Goal: Task Accomplishment & Management: Use online tool/utility

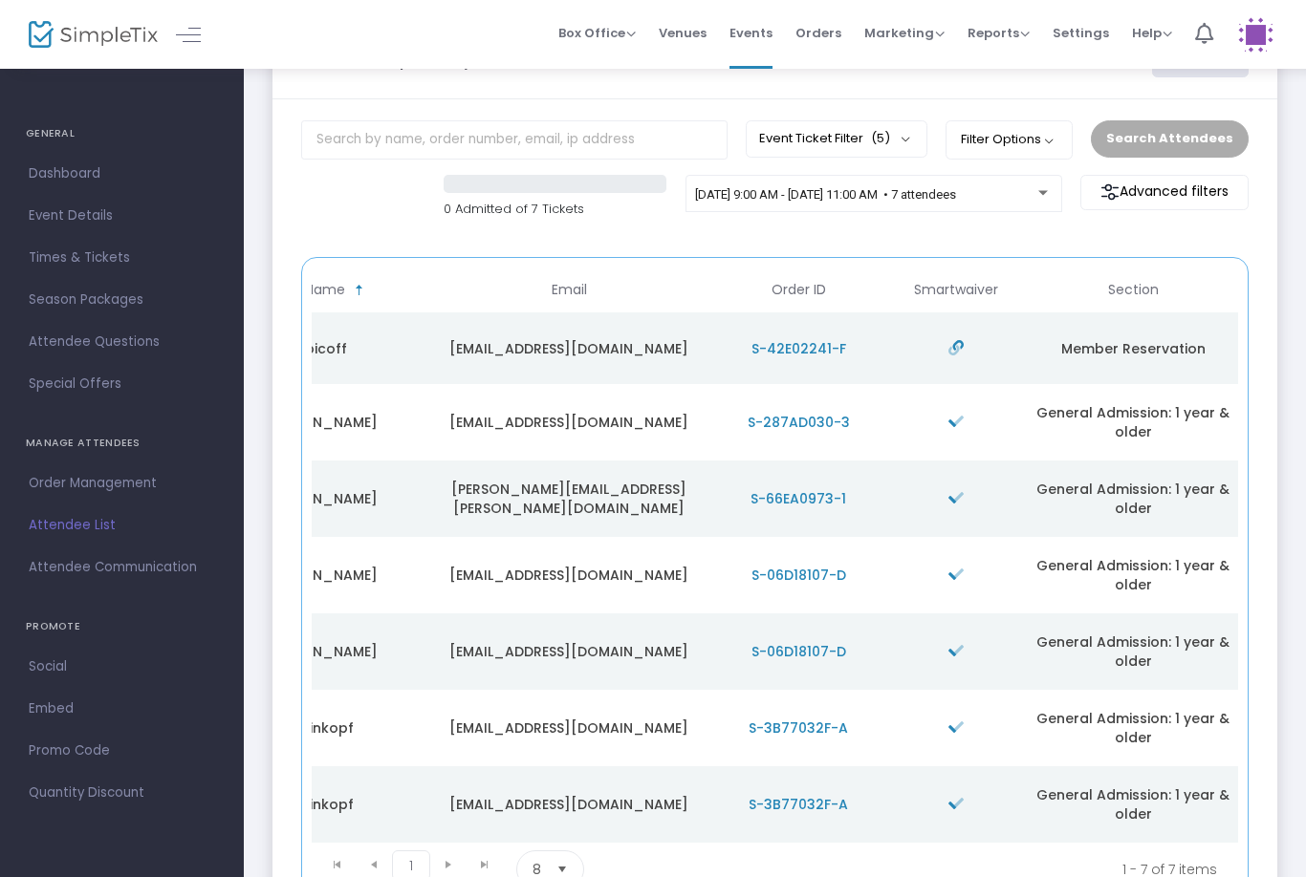
scroll to position [0, 555]
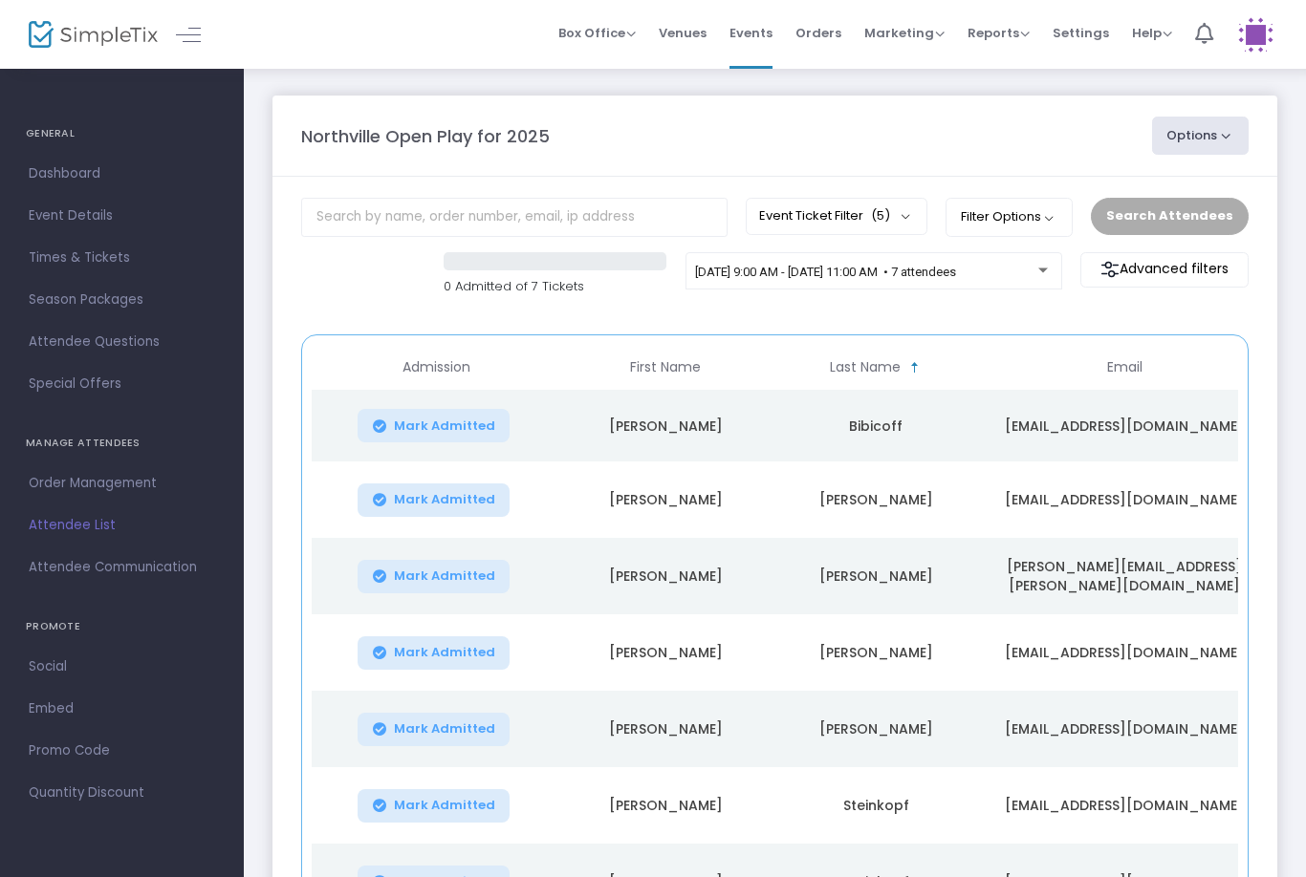
click at [813, 279] on span "[DATE] 9:00 AM - [DATE] 11:00 AM • 7 attendees" at bounding box center [825, 272] width 261 height 14
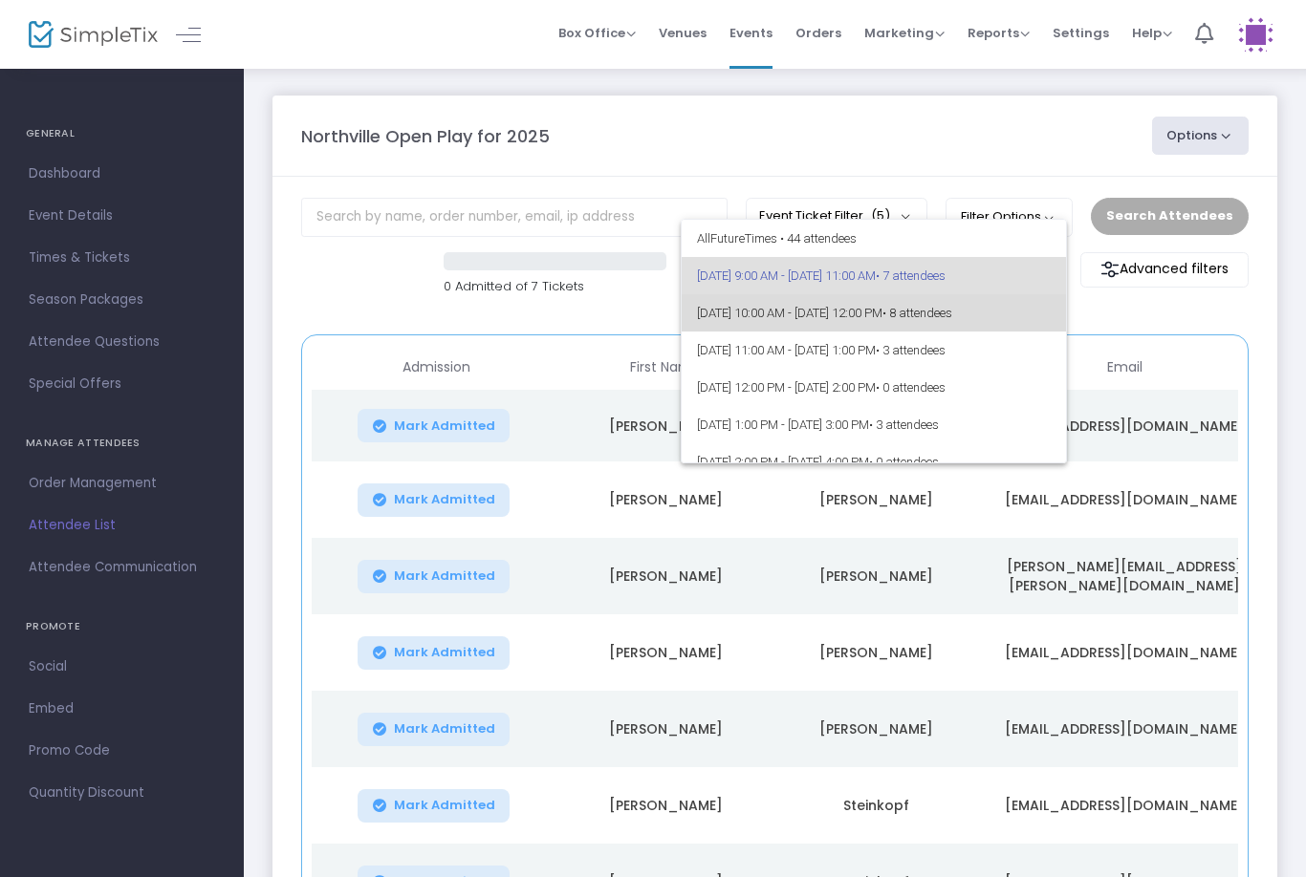
click at [812, 318] on span "[DATE] 10:00 AM - [DATE] 12:00 PM • 8 attendees" at bounding box center [874, 312] width 355 height 37
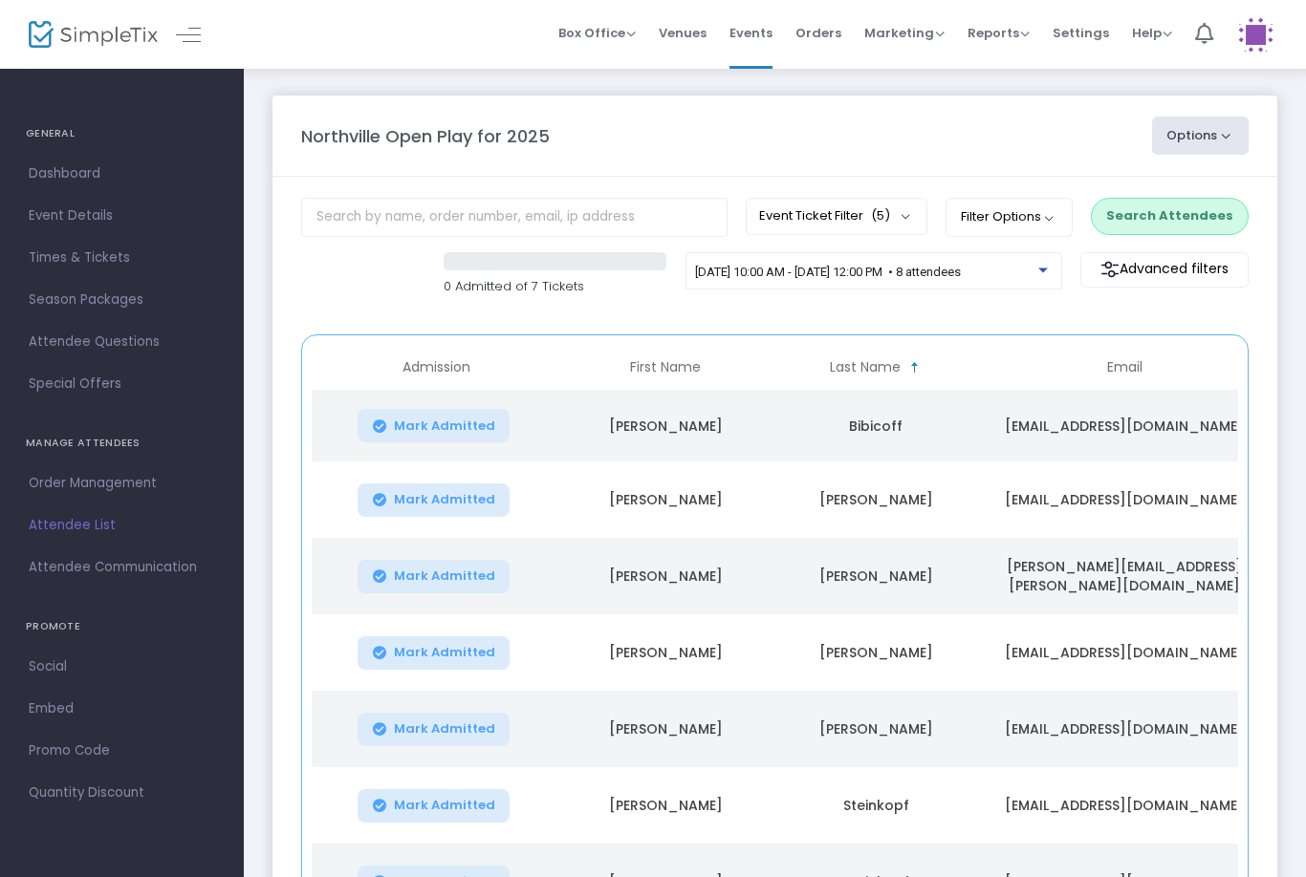
click at [774, 268] on span "[DATE] 10:00 AM - [DATE] 12:00 PM • 8 attendees" at bounding box center [828, 272] width 266 height 14
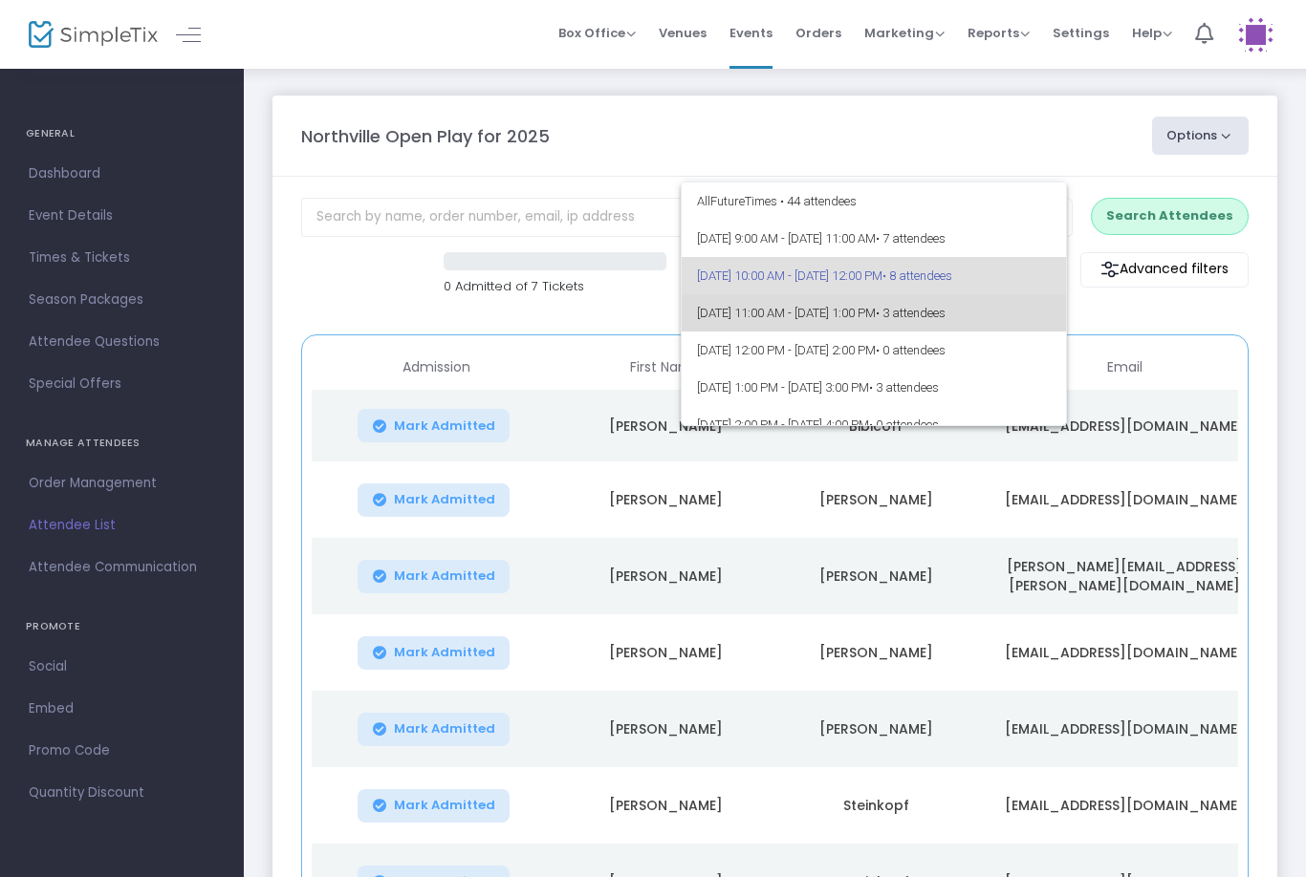
click at [770, 303] on span "[DATE] 11:00 AM - [DATE] 1:00 PM • 3 attendees" at bounding box center [874, 312] width 355 height 37
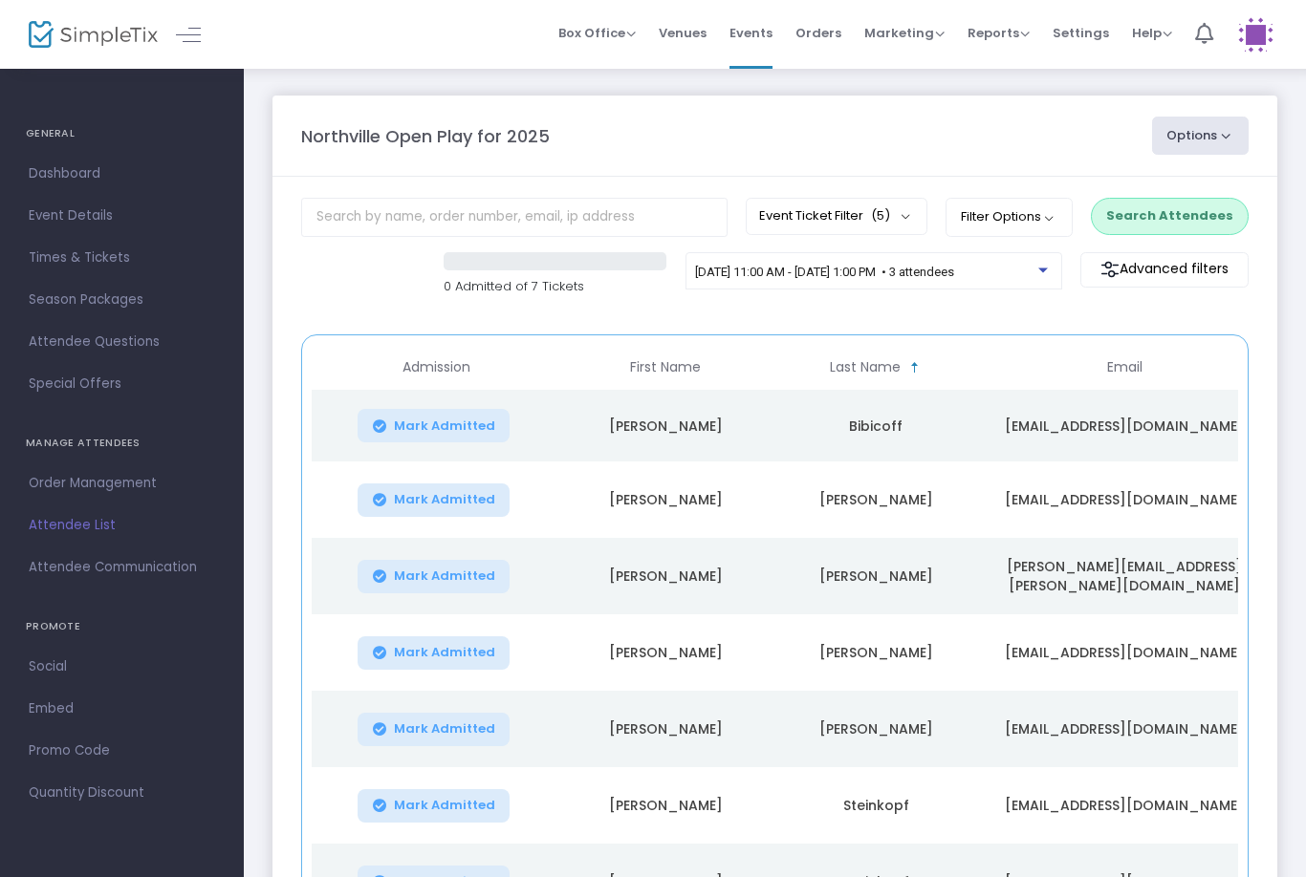
click at [795, 279] on span "[DATE] 11:00 AM - [DATE] 1:00 PM • 3 attendees" at bounding box center [824, 272] width 259 height 14
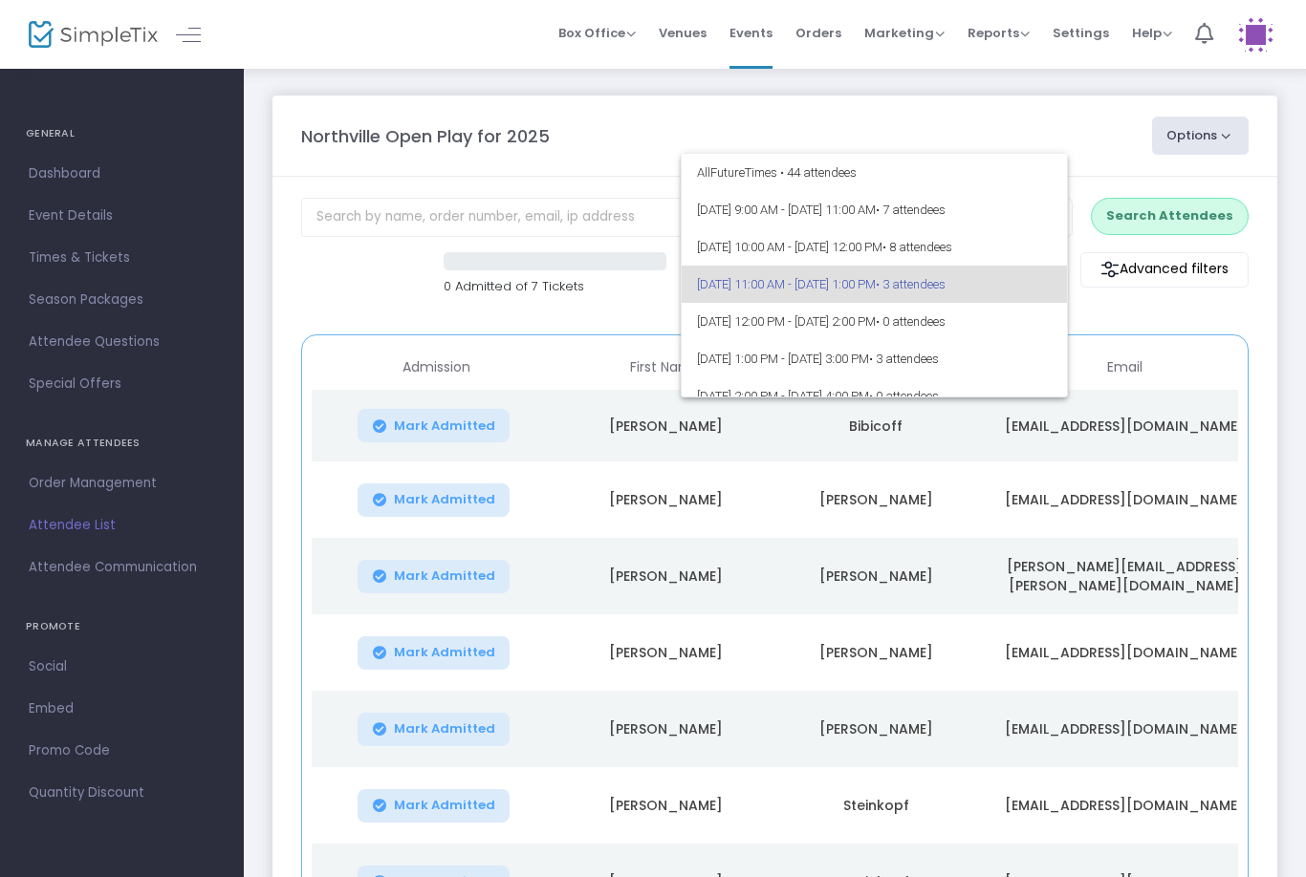
scroll to position [8, 0]
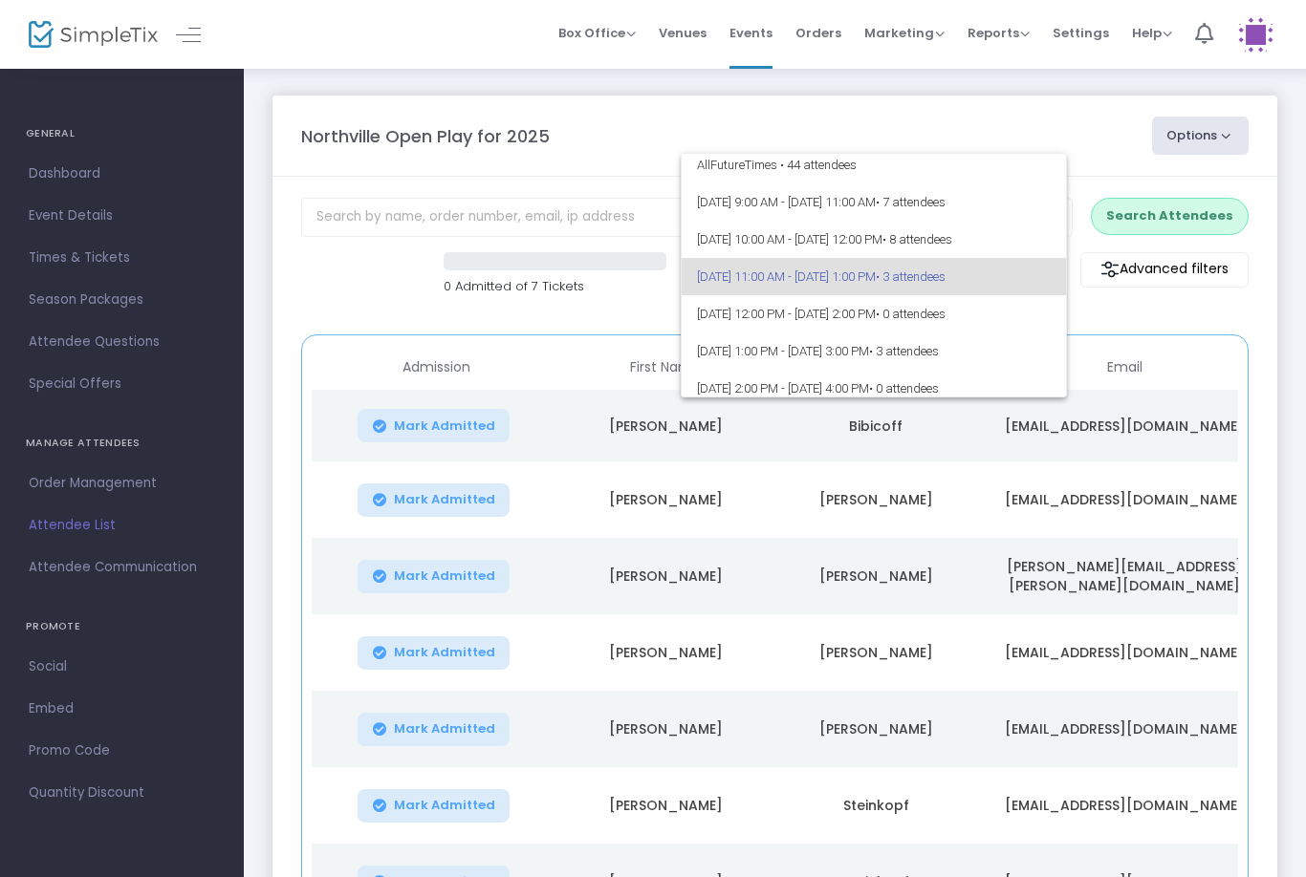
click at [1223, 344] on div at bounding box center [653, 438] width 1306 height 877
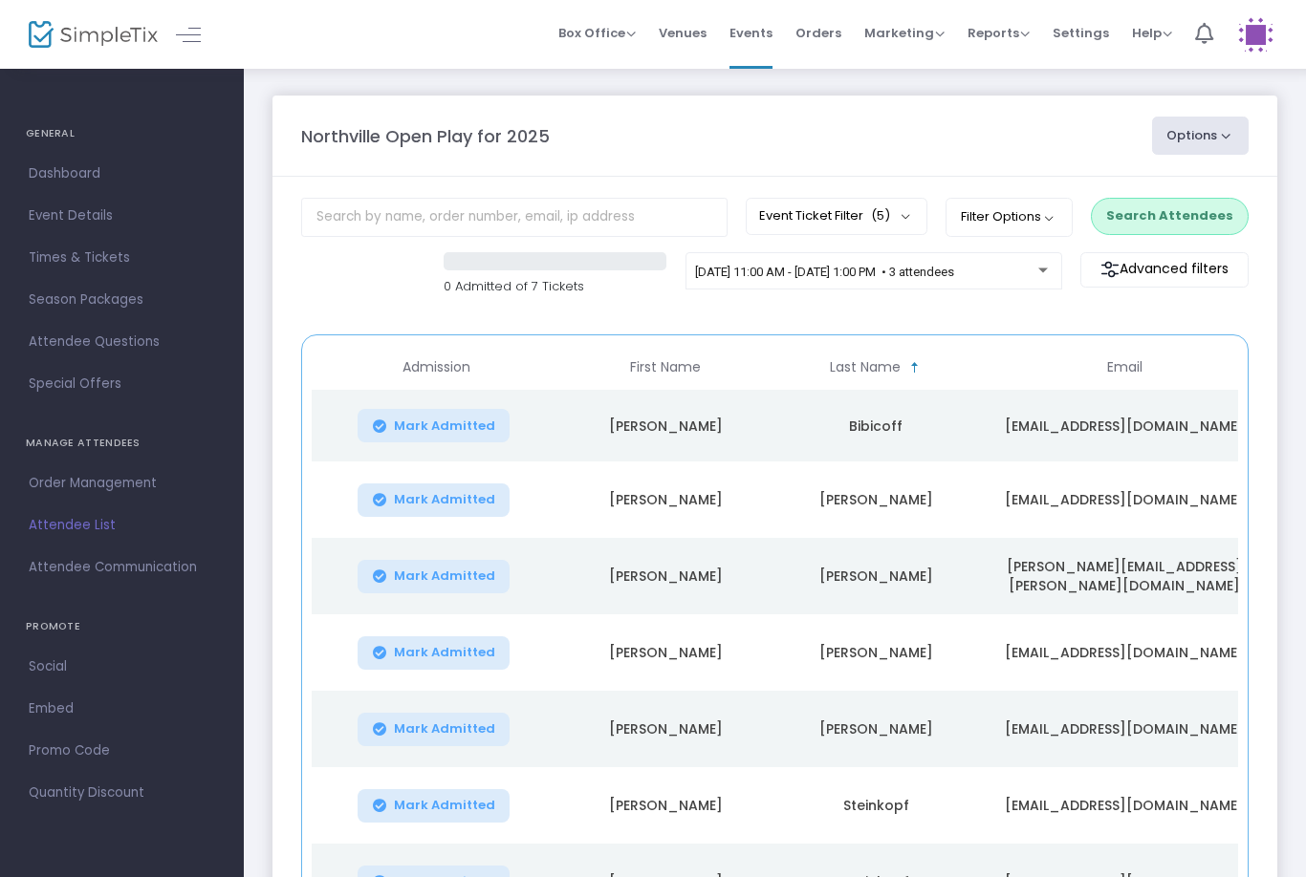
click at [904, 227] on button "Event Ticket Filter (5)" at bounding box center [837, 216] width 182 height 36
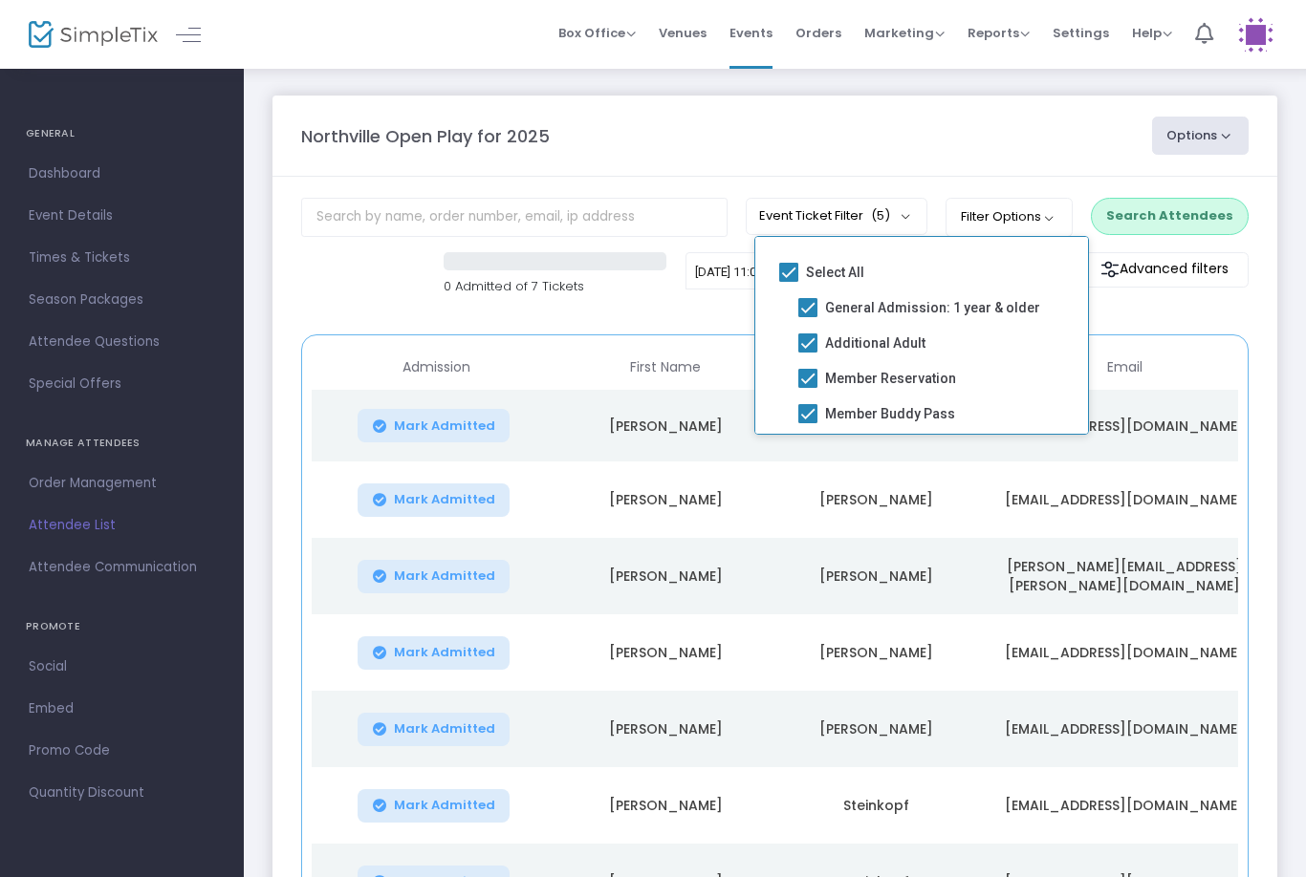
click at [1153, 328] on m-panel-content "Event Ticket Filter (5) Select All General Admission: 1 year & older Additional…" at bounding box center [774, 591] width 1005 height 829
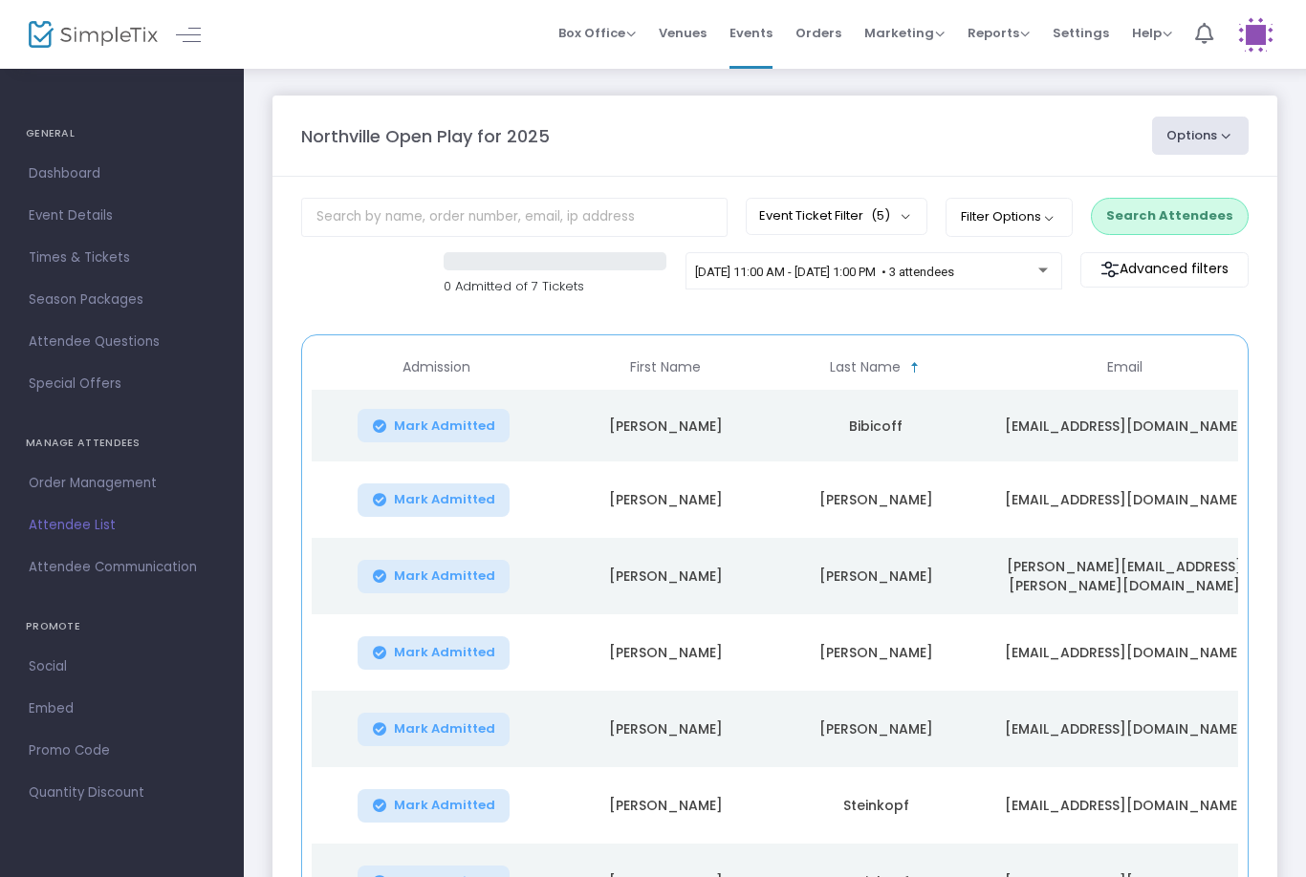
click at [1034, 210] on button "Filter Options" at bounding box center [1008, 217] width 127 height 38
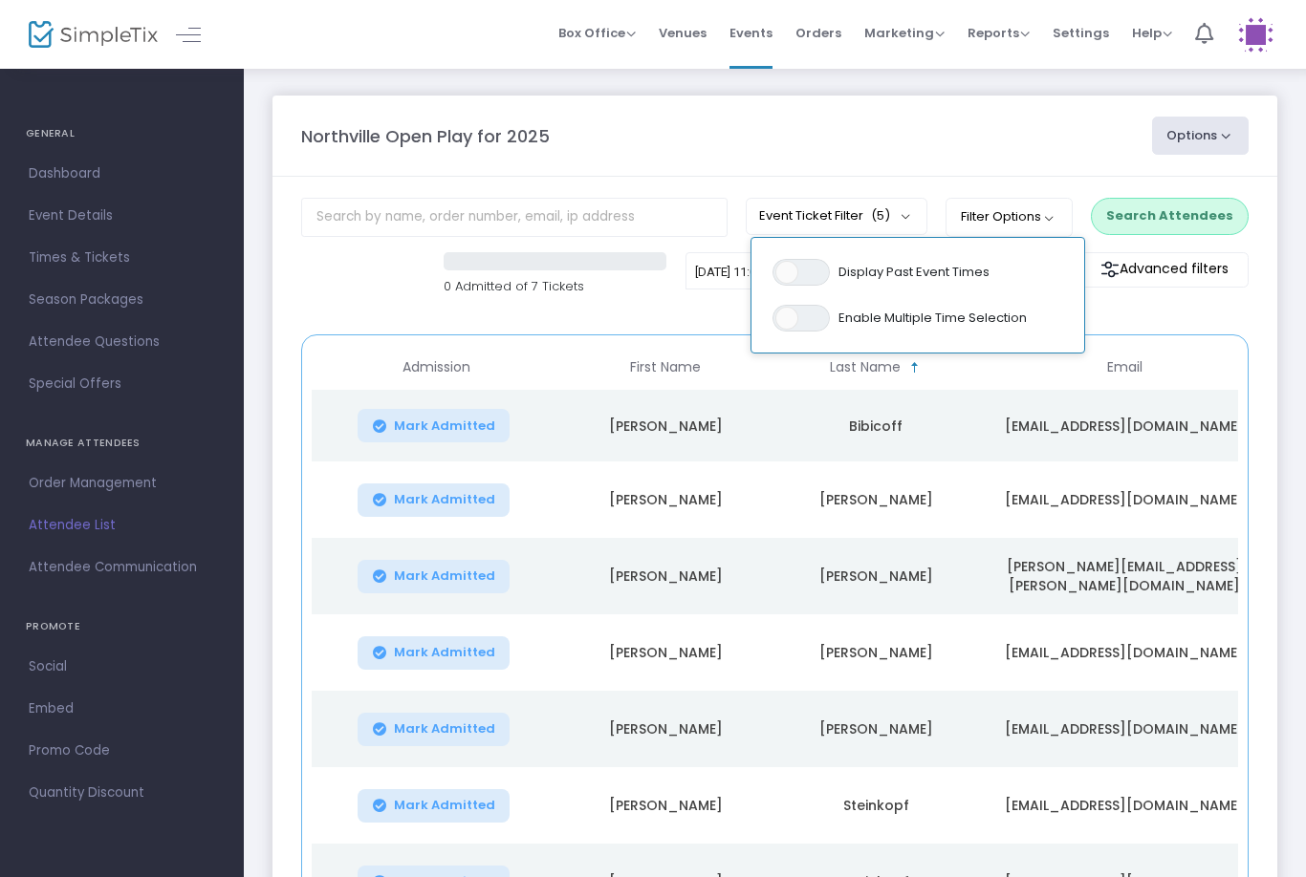
click at [1137, 341] on kendo-grid "Admission First Name Last Name Email Order ID Smartwaiver Section Mark Admitted…" at bounding box center [774, 660] width 947 height 650
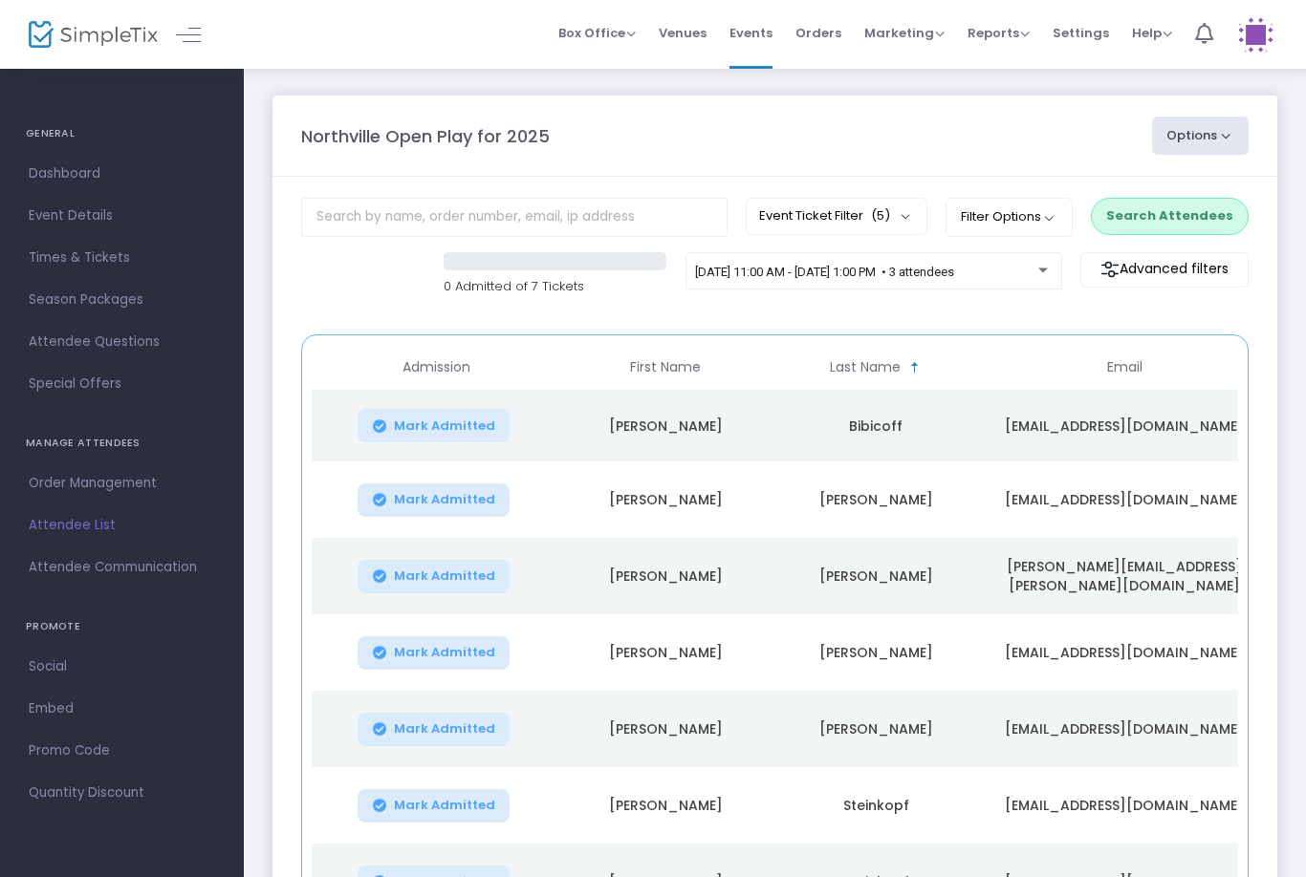
click at [1175, 217] on button "Search Attendees" at bounding box center [1170, 216] width 158 height 36
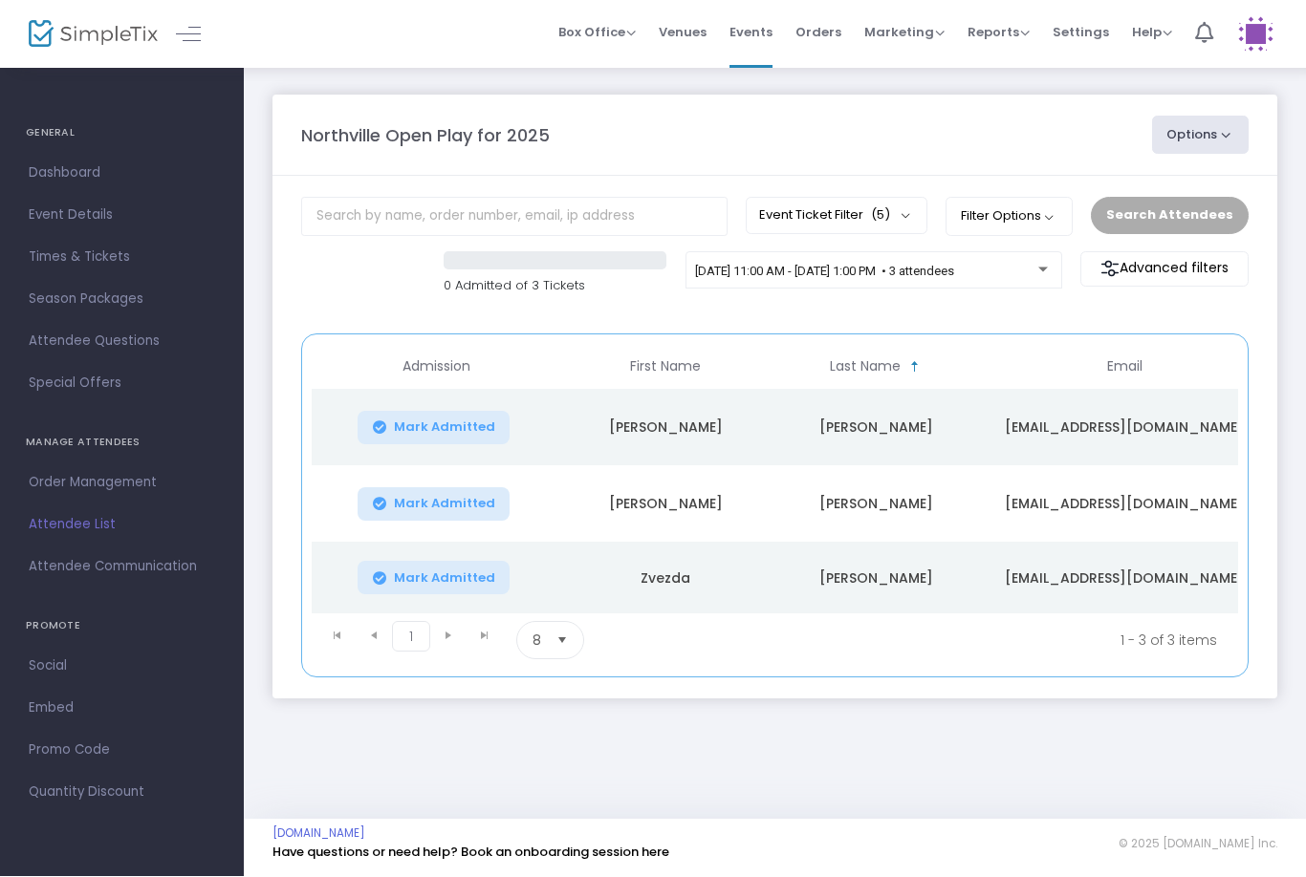
click at [954, 276] on span "[DATE] 11:00 AM - [DATE] 1:00 PM • 3 attendees" at bounding box center [824, 272] width 259 height 14
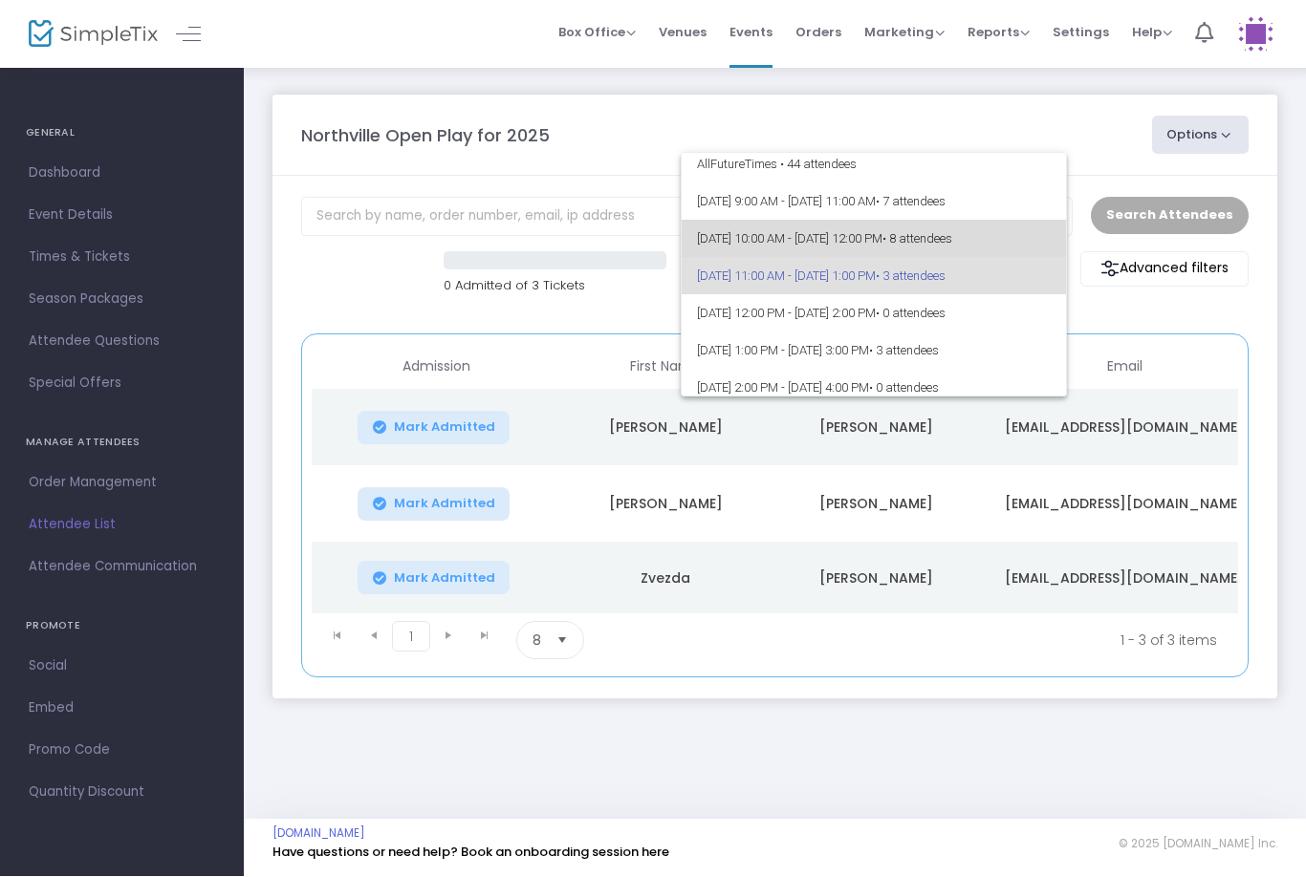
click at [952, 235] on span "• 8 attendees" at bounding box center [917, 239] width 70 height 14
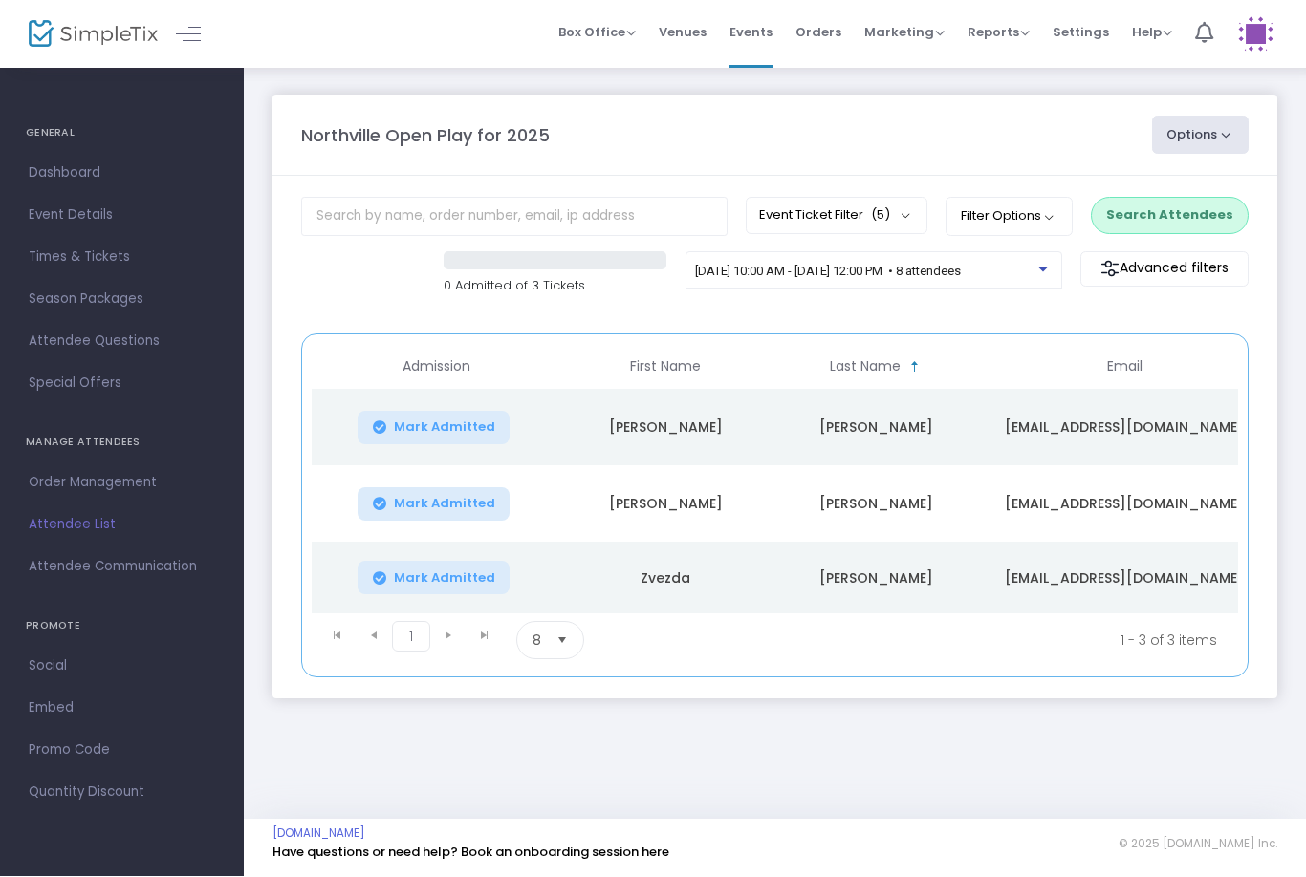
click at [1177, 214] on button "Search Attendees" at bounding box center [1170, 216] width 158 height 36
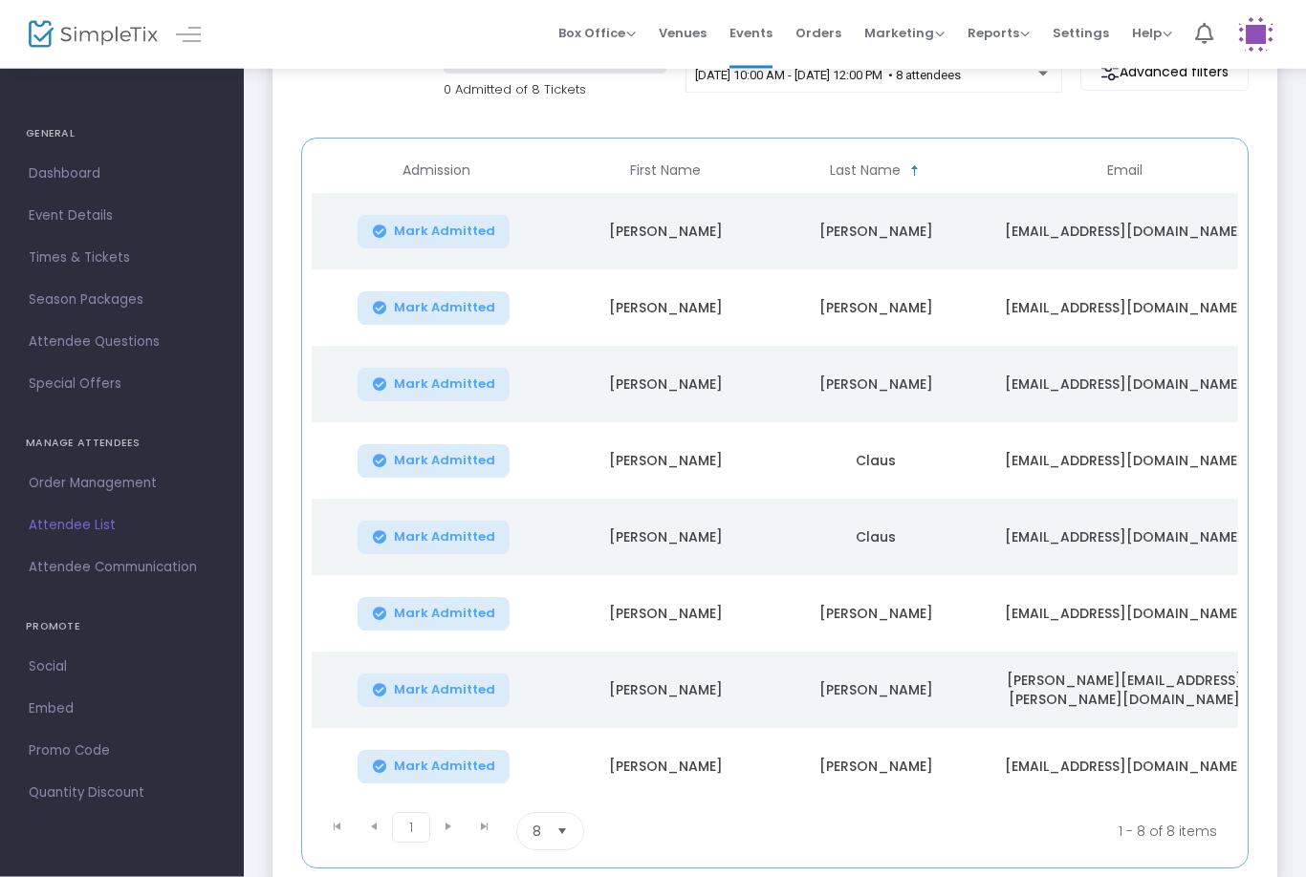
scroll to position [197, 0]
click at [560, 837] on span "Select" at bounding box center [563, 832] width 32 height 32
click at [549, 713] on li "25" at bounding box center [550, 717] width 66 height 38
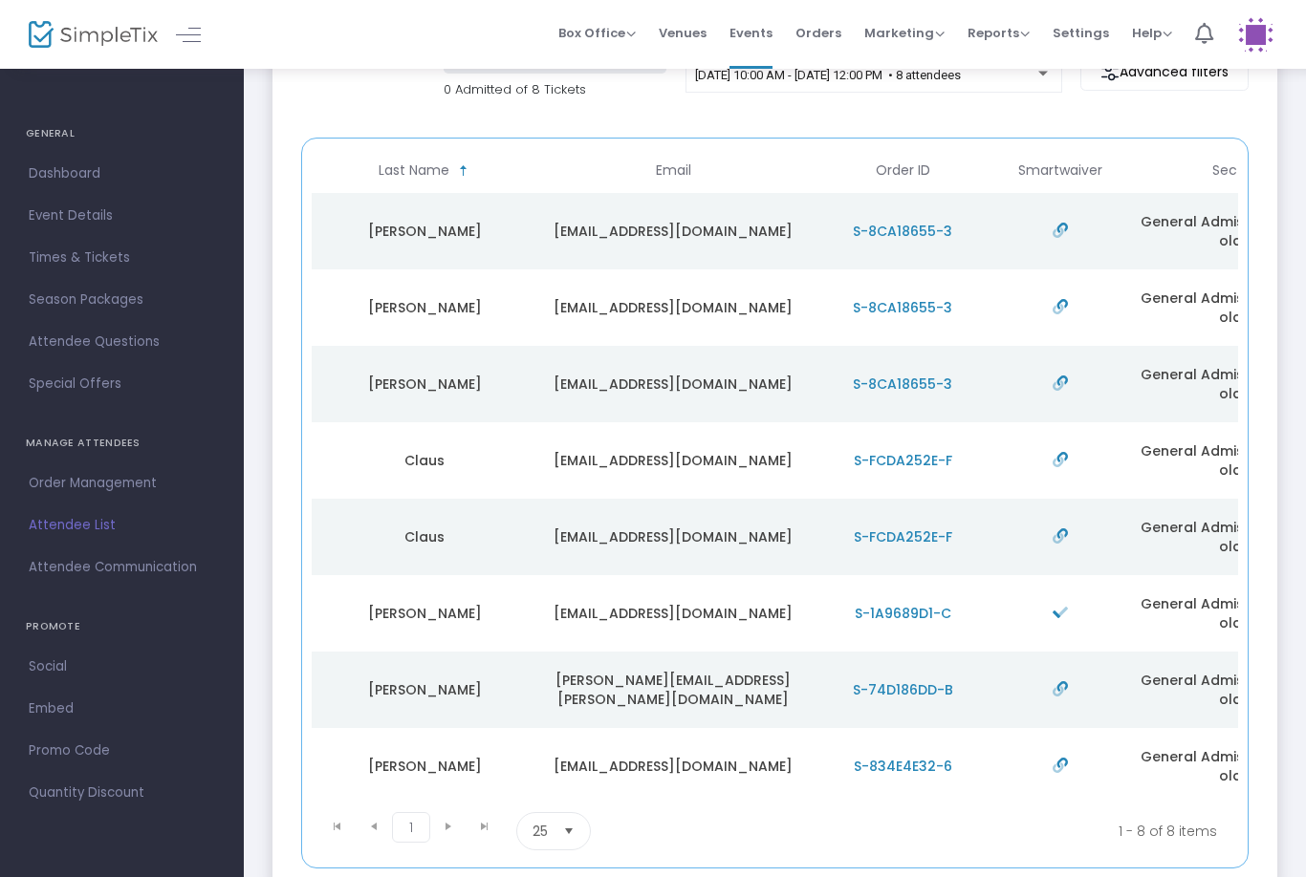
scroll to position [0, 448]
click at [887, 80] on span "[DATE] 10:00 AM - [DATE] 12:00 PM • 8 attendees" at bounding box center [828, 75] width 266 height 14
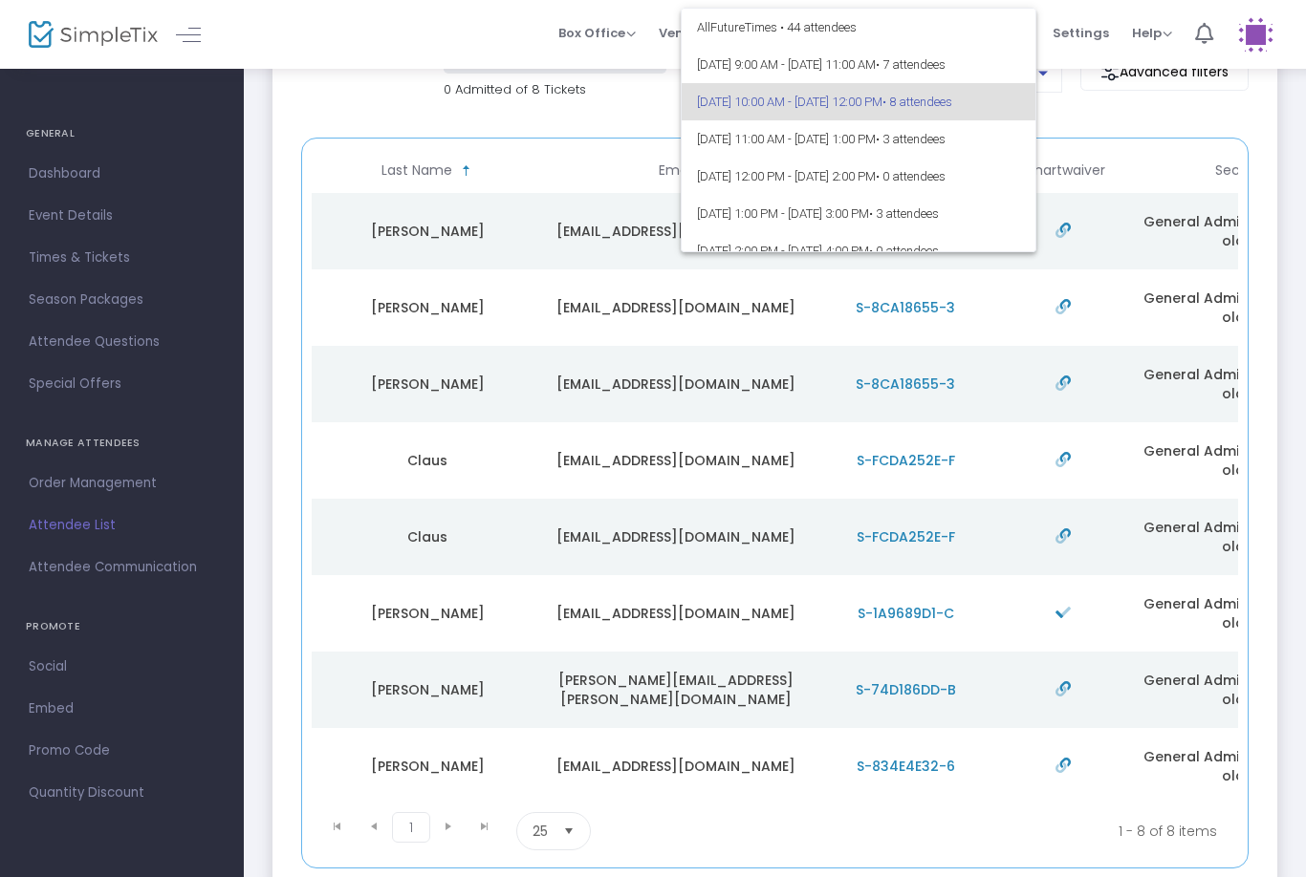
scroll to position [23, 0]
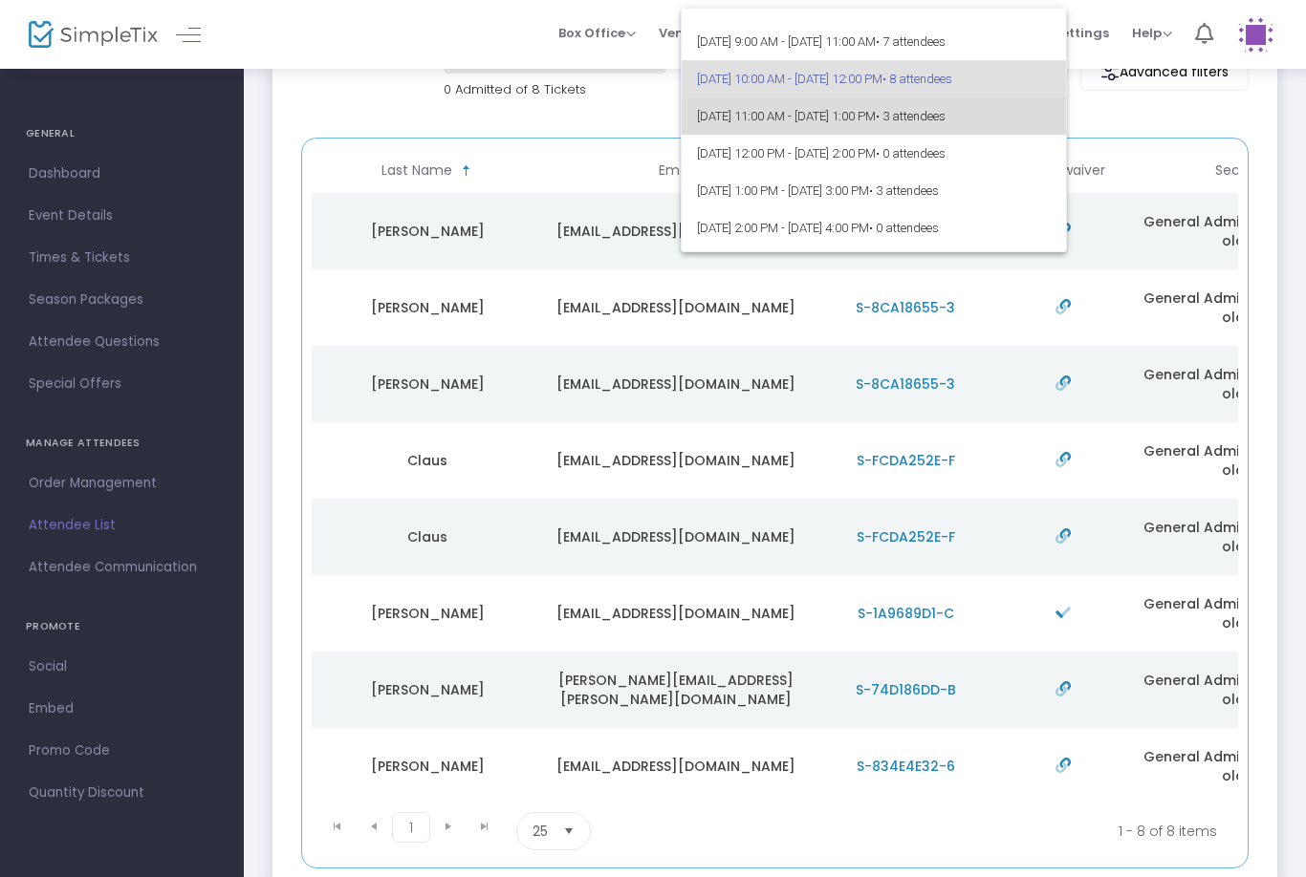
click at [909, 113] on span "[DATE] 11:00 AM - [DATE] 1:00 PM • 3 attendees" at bounding box center [874, 115] width 355 height 37
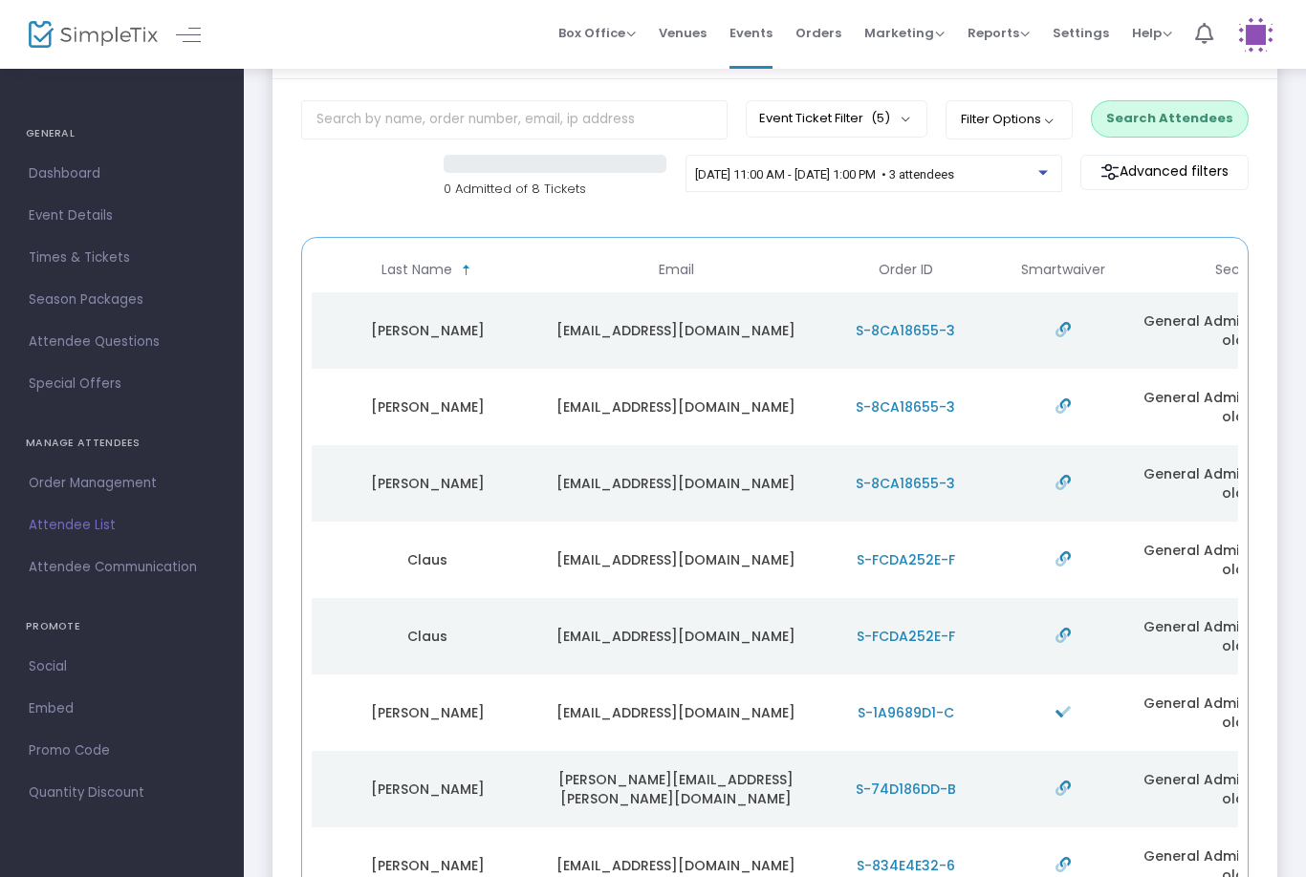
scroll to position [72, 0]
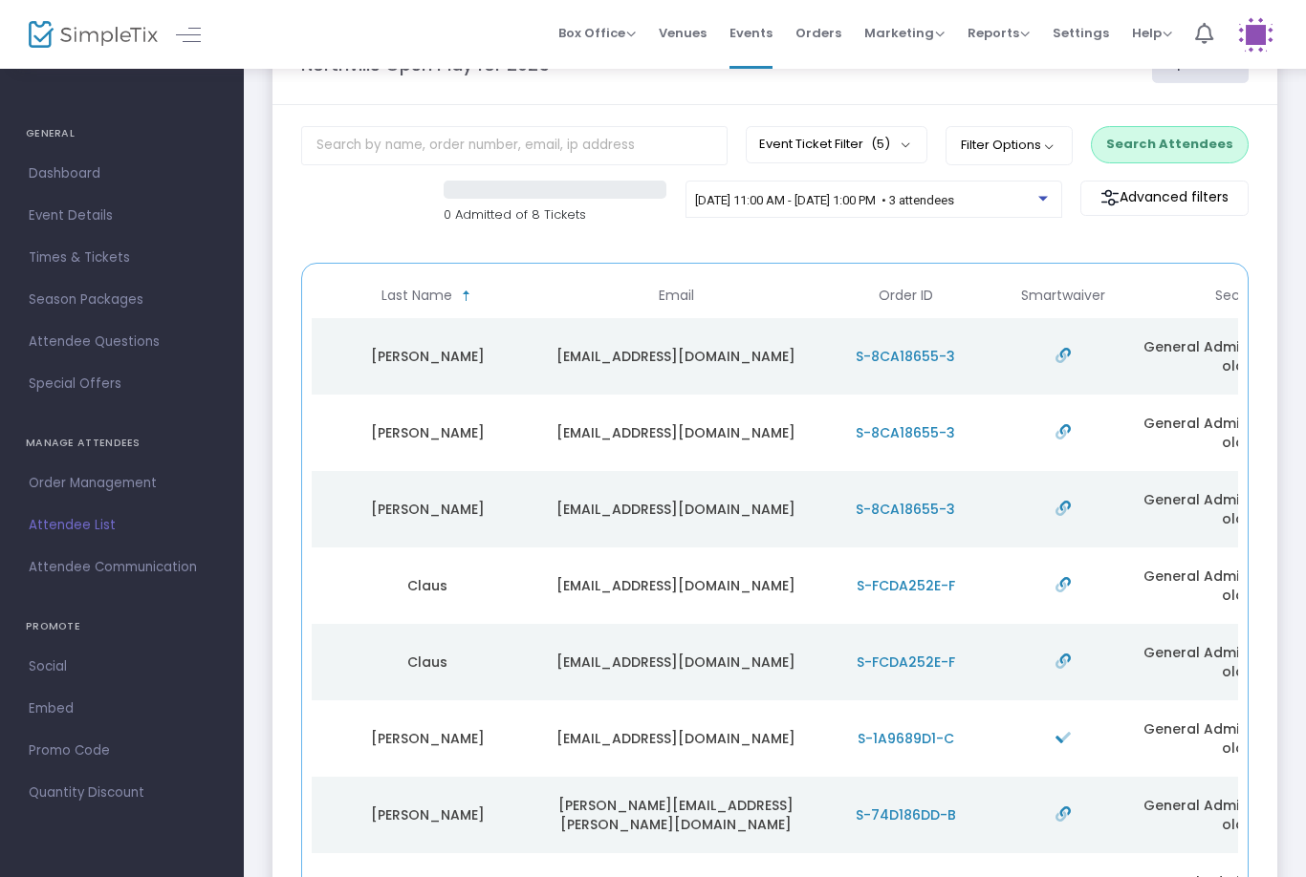
click at [1173, 137] on button "Search Attendees" at bounding box center [1170, 144] width 158 height 36
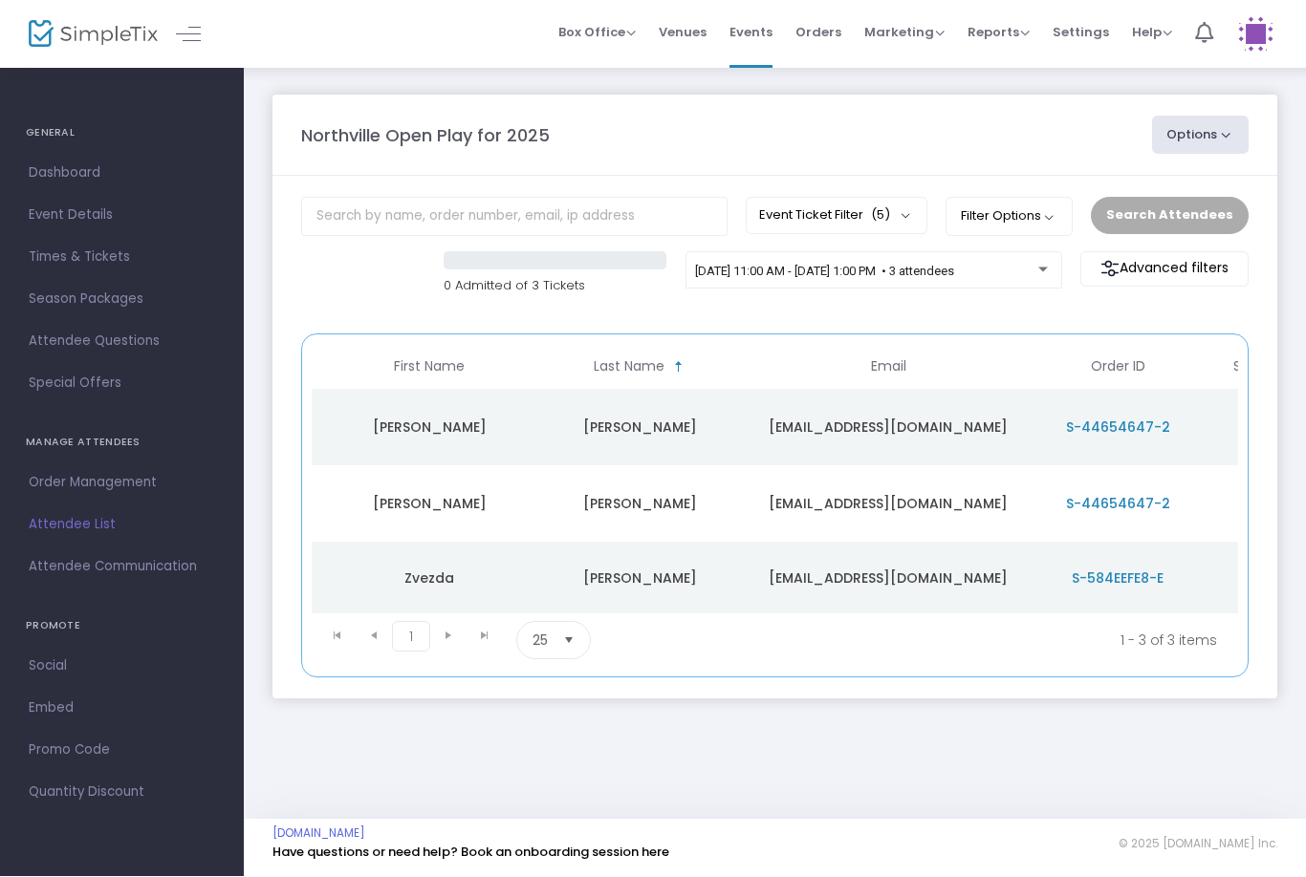
scroll to position [0, 199]
